Goal: Task Accomplishment & Management: Use online tool/utility

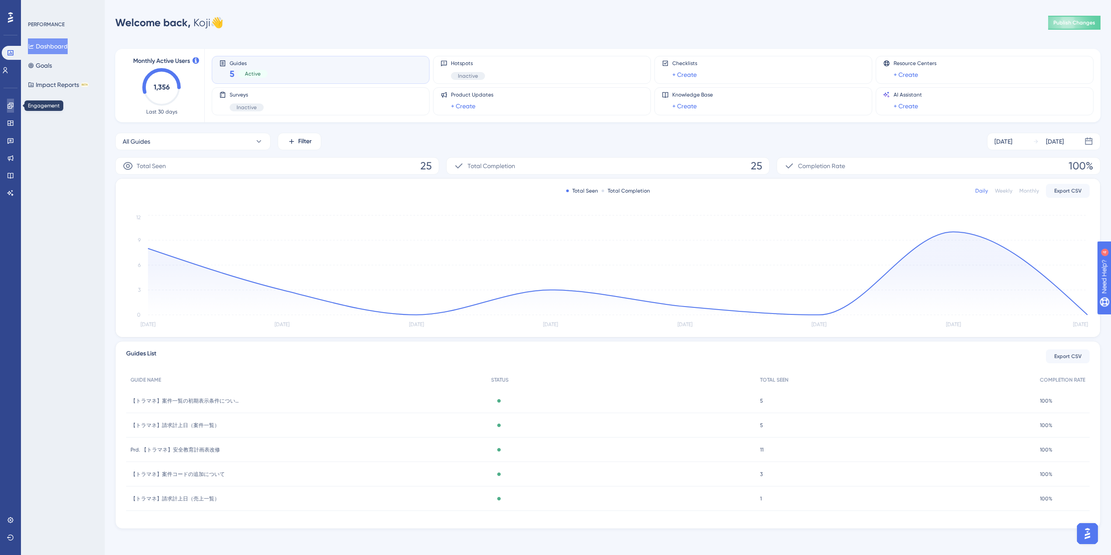
click at [9, 106] on icon at bounding box center [10, 105] width 7 height 7
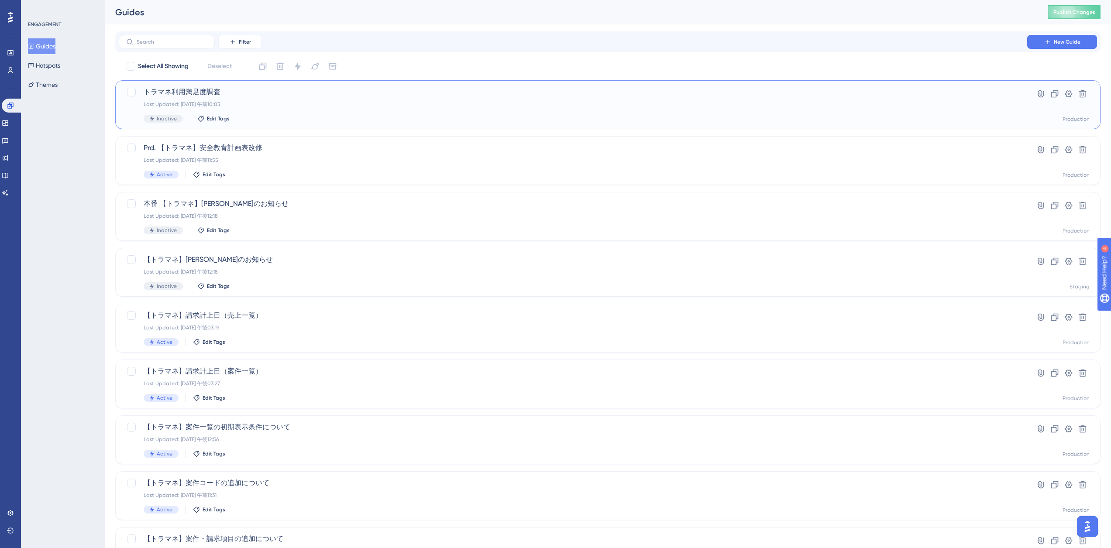
click at [295, 93] on span "トラマネ利用満足度調査" at bounding box center [573, 92] width 859 height 10
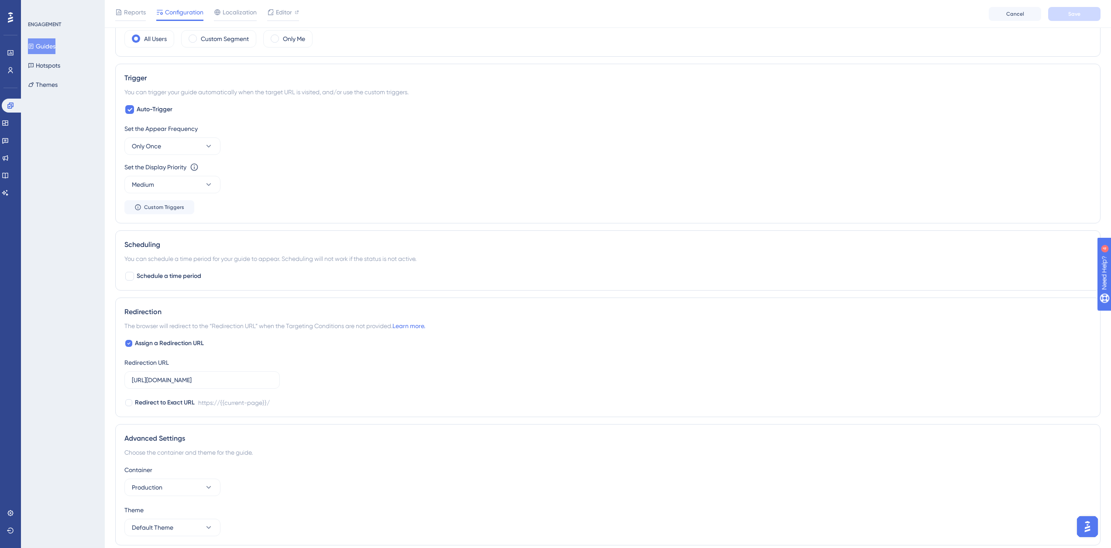
scroll to position [382, 0]
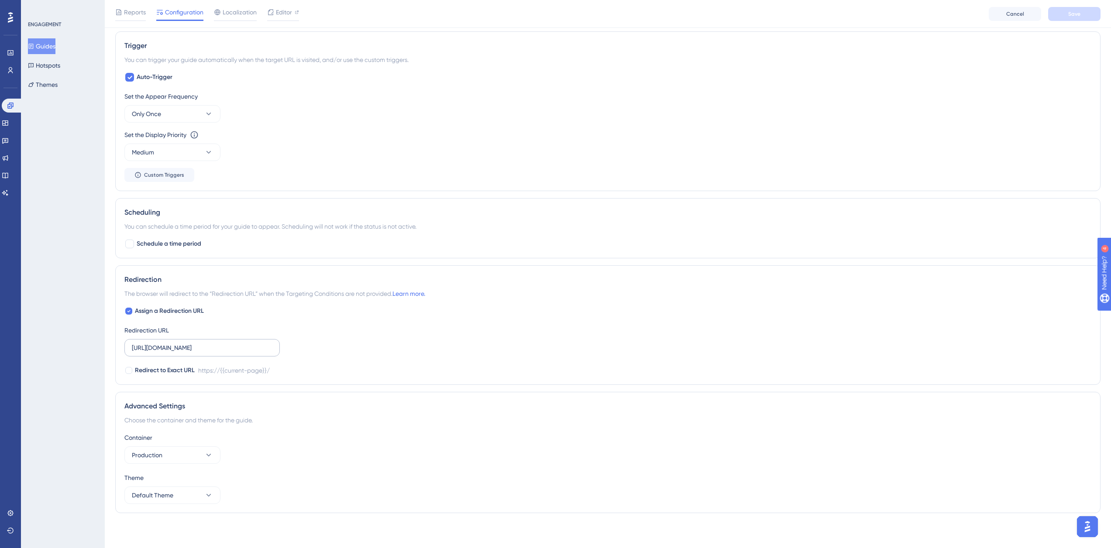
click at [174, 354] on label "https://staging.manager.trck.jp/" at bounding box center [201, 347] width 155 height 17
click at [174, 353] on input "https://staging.manager.trck.jp/" at bounding box center [202, 348] width 141 height 10
click at [177, 347] on input "https://staging.manager.trck.jp/" at bounding box center [202, 348] width 141 height 10
type input "https://manager.trck.jp/"
click at [385, 345] on div "Assign a Redirection URL Redirection URL https://manager.trck.jp/ Redirect to E…" at bounding box center [607, 341] width 967 height 70
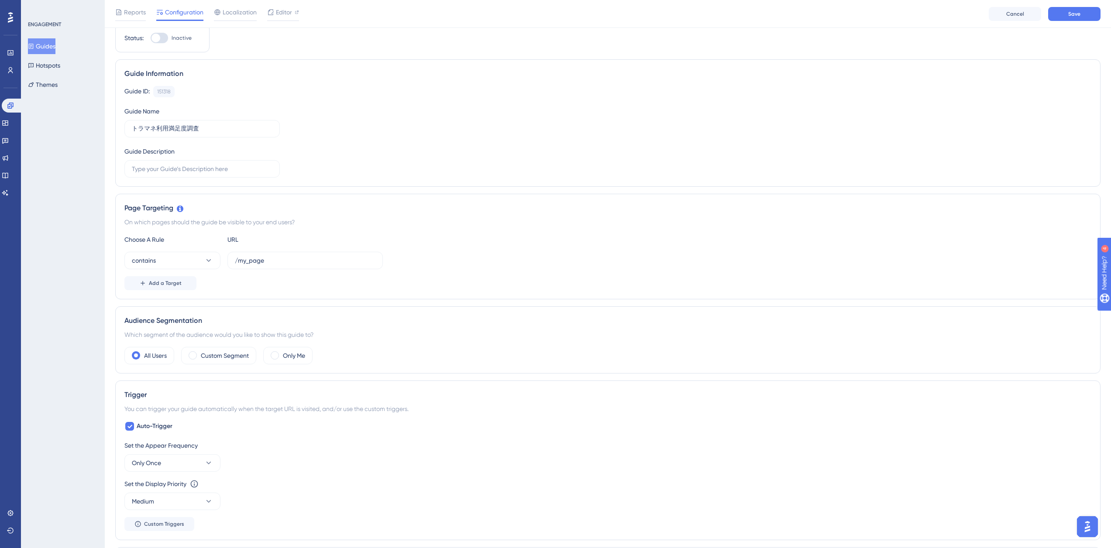
scroll to position [0, 0]
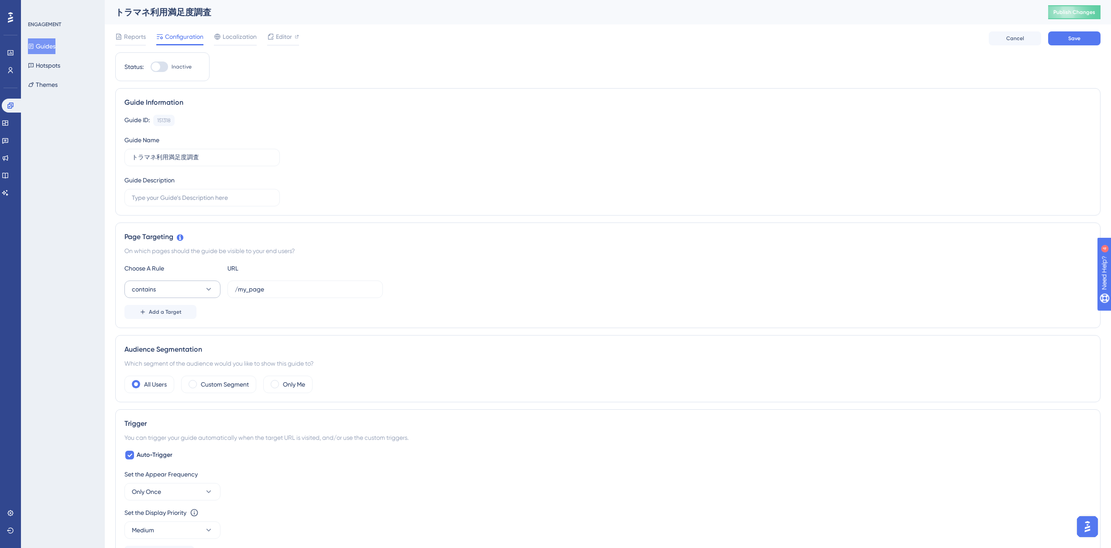
drag, startPoint x: 193, startPoint y: 300, endPoint x: 196, endPoint y: 296, distance: 4.7
click at [193, 300] on div "Choose A Rule URL contains /my_page Add a Target" at bounding box center [607, 291] width 967 height 56
click at [198, 291] on button "contains" at bounding box center [172, 289] width 96 height 17
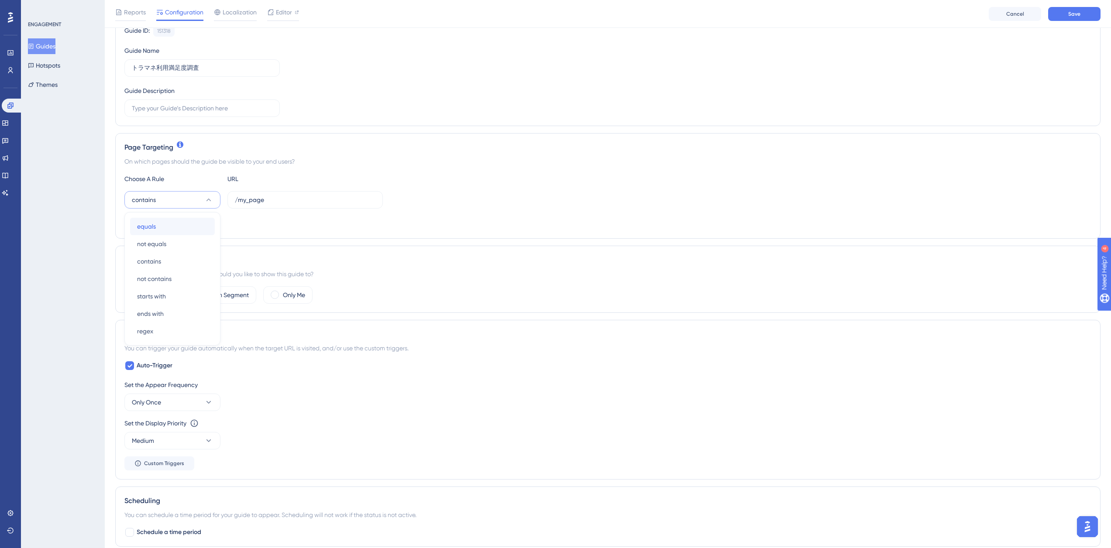
click at [189, 230] on div "equals equals" at bounding box center [172, 226] width 71 height 17
click at [482, 264] on div "Audience Segmentation" at bounding box center [607, 260] width 967 height 10
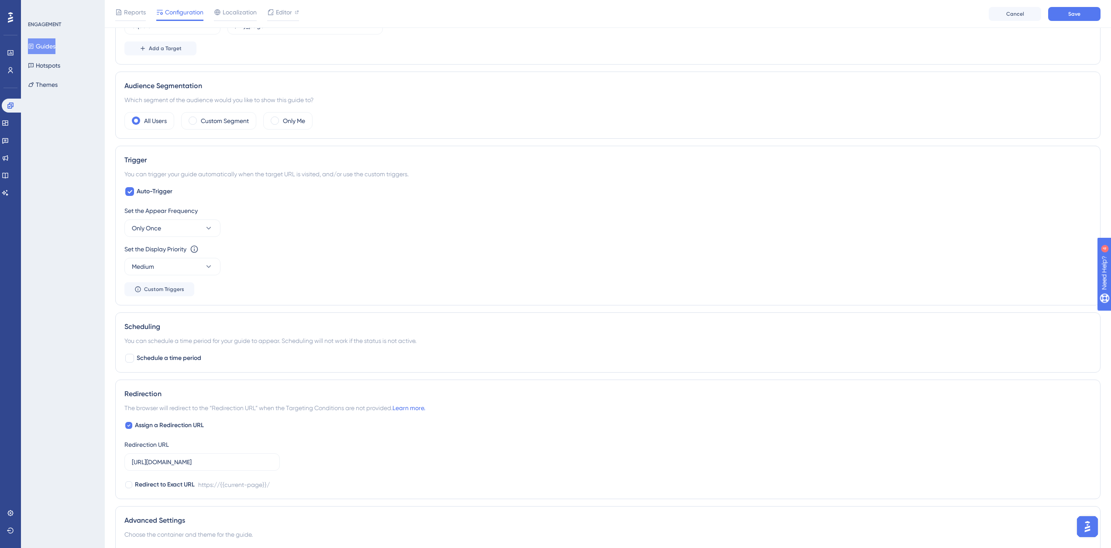
scroll to position [268, 0]
click at [158, 362] on span "Schedule a time period" at bounding box center [169, 358] width 65 height 10
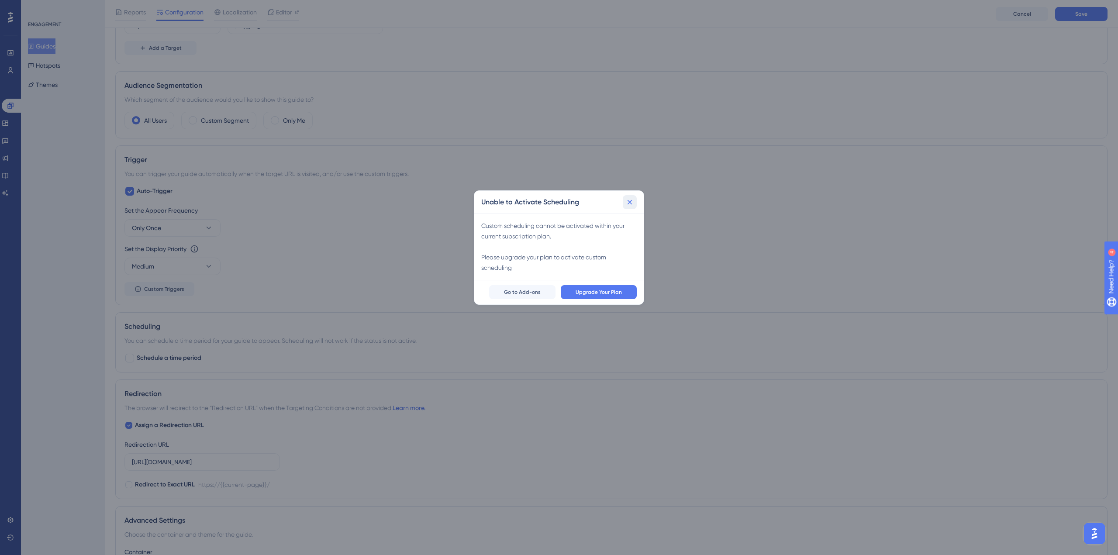
click at [633, 204] on icon at bounding box center [629, 202] width 9 height 9
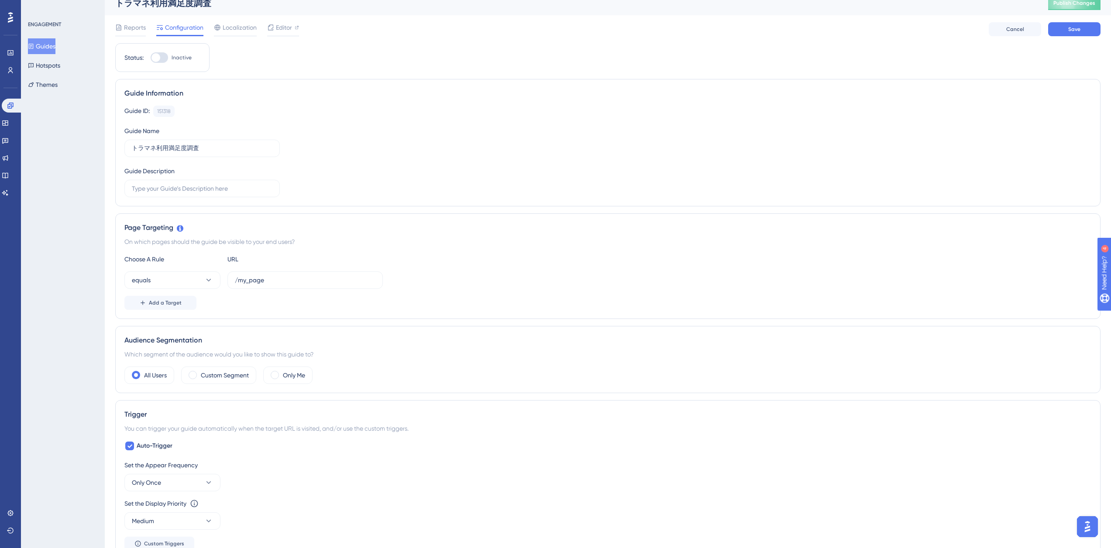
scroll to position [0, 0]
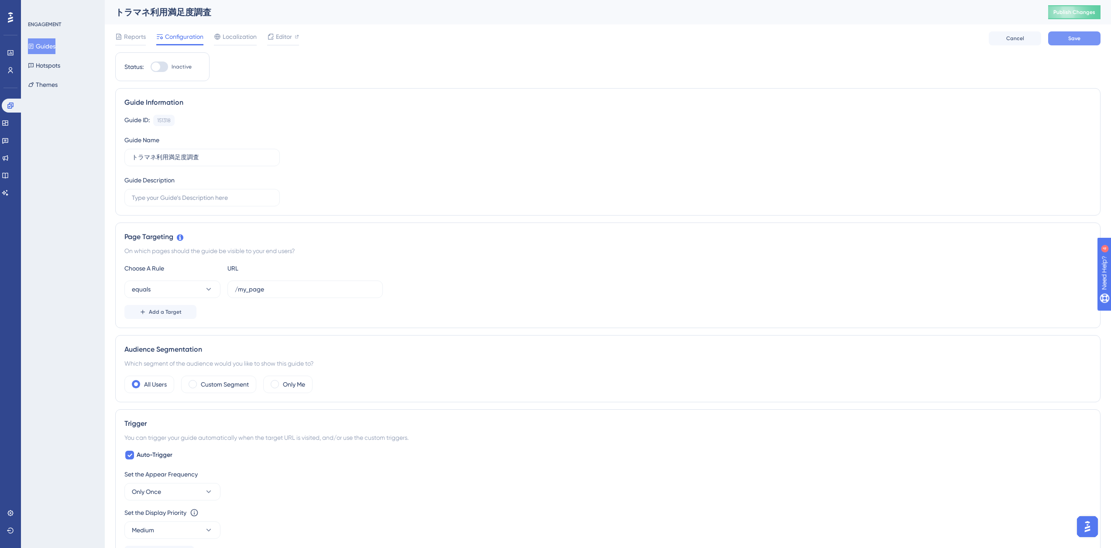
click at [1065, 42] on button "Save" at bounding box center [1075, 38] width 52 height 14
click at [311, 43] on div "Reports Configuration Localization Editor Cancel Save" at bounding box center [608, 38] width 986 height 28
click at [282, 42] on div "Editor" at bounding box center [283, 38] width 32 height 14
